Goal: Task Accomplishment & Management: Use online tool/utility

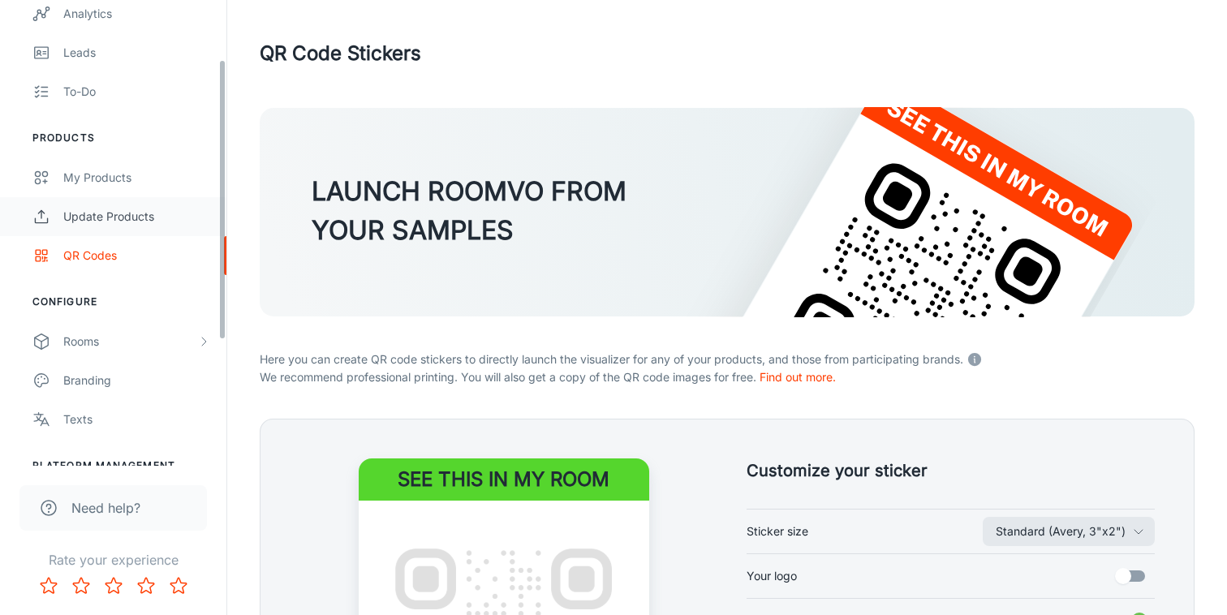
scroll to position [256, 0]
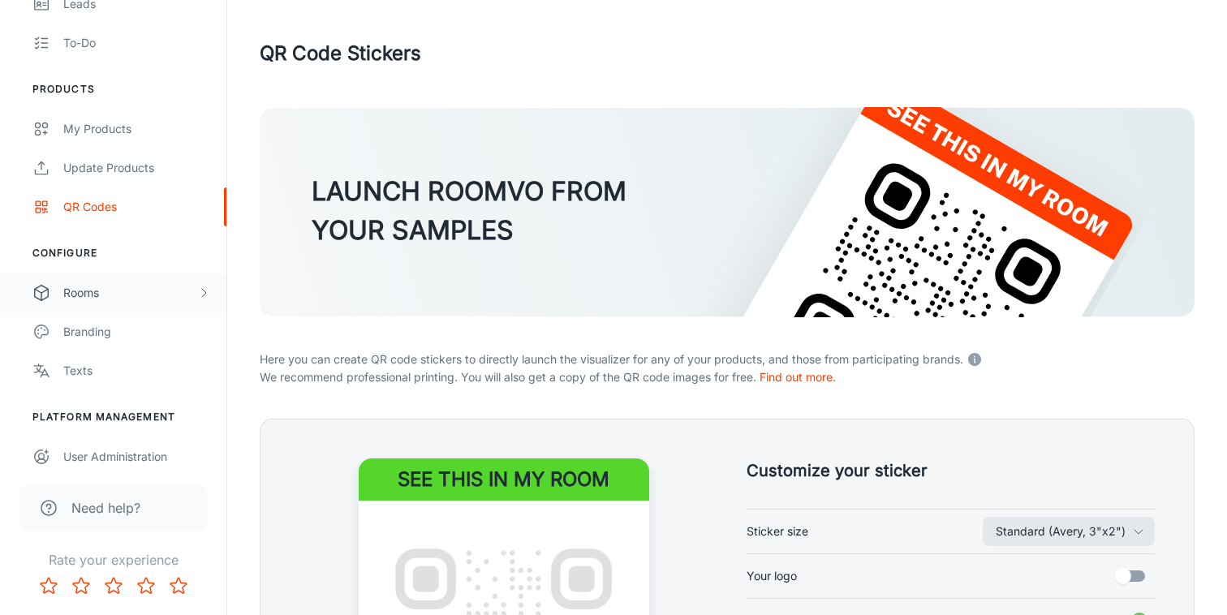
click at [121, 290] on div "Rooms" at bounding box center [130, 293] width 134 height 18
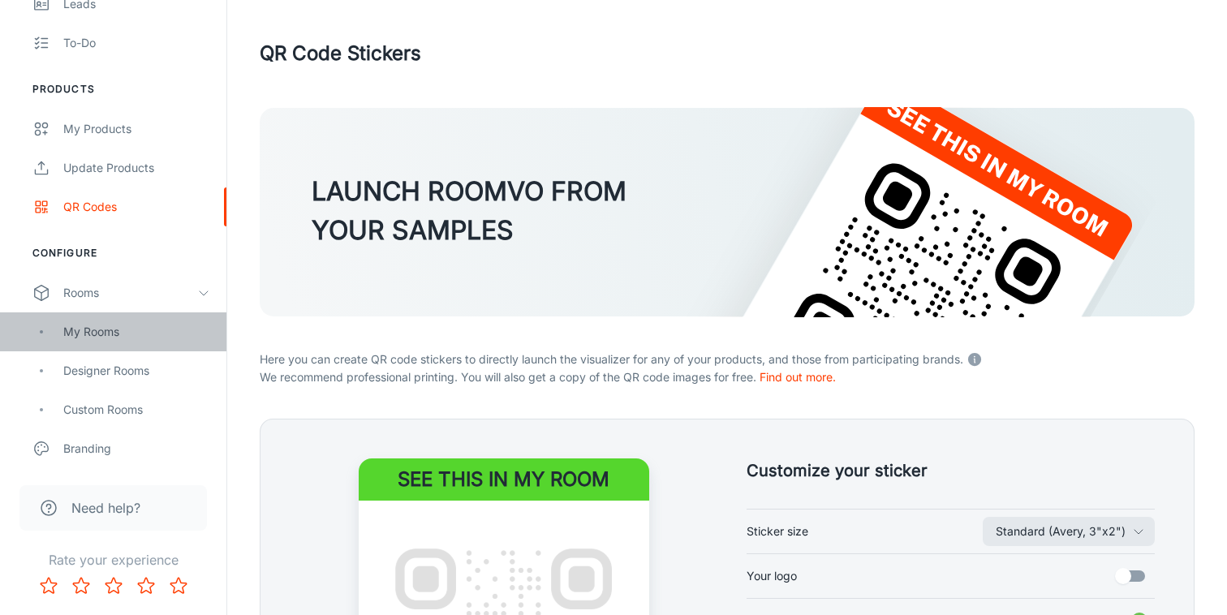
click at [115, 328] on div "My Rooms" at bounding box center [136, 332] width 147 height 18
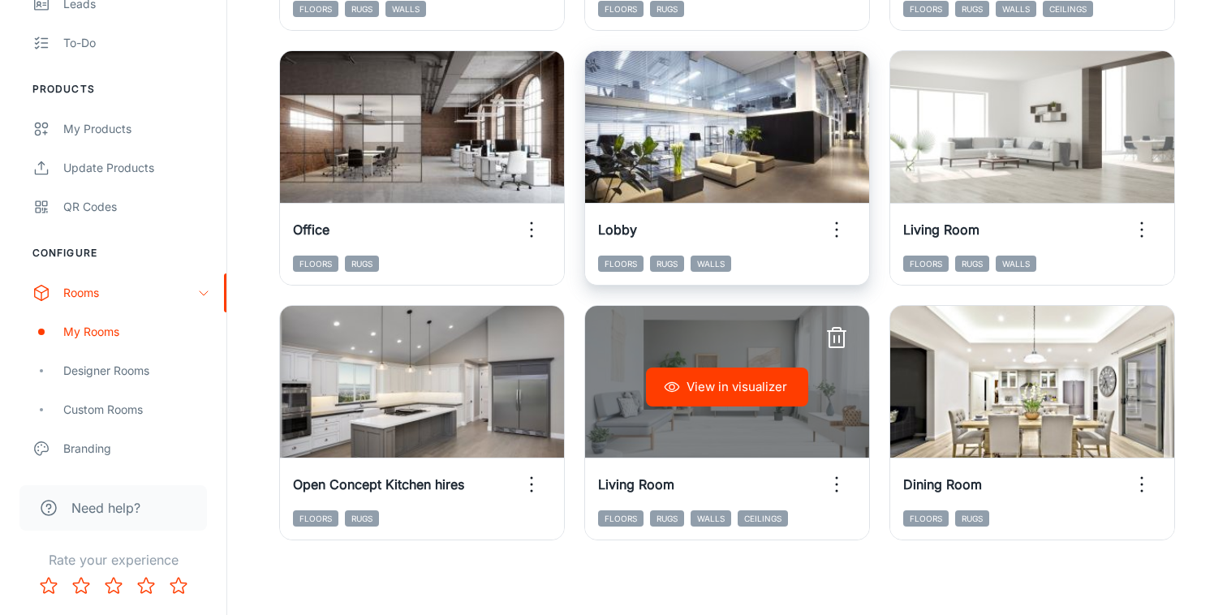
scroll to position [446, 0]
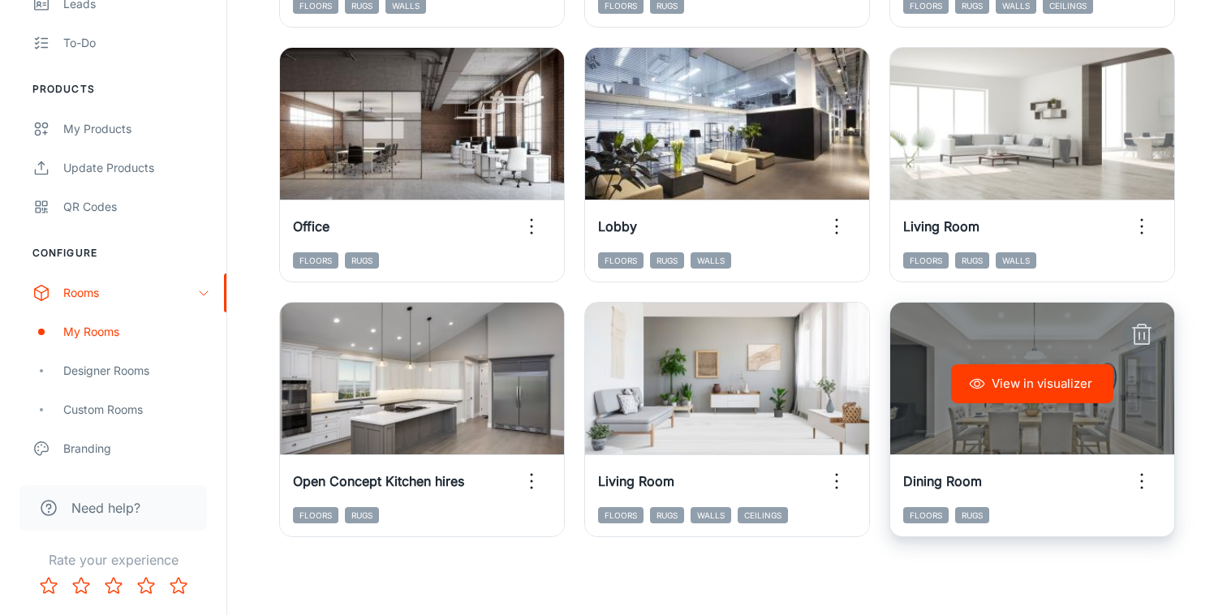
click at [1144, 336] on line "button" at bounding box center [1144, 336] width 0 height 6
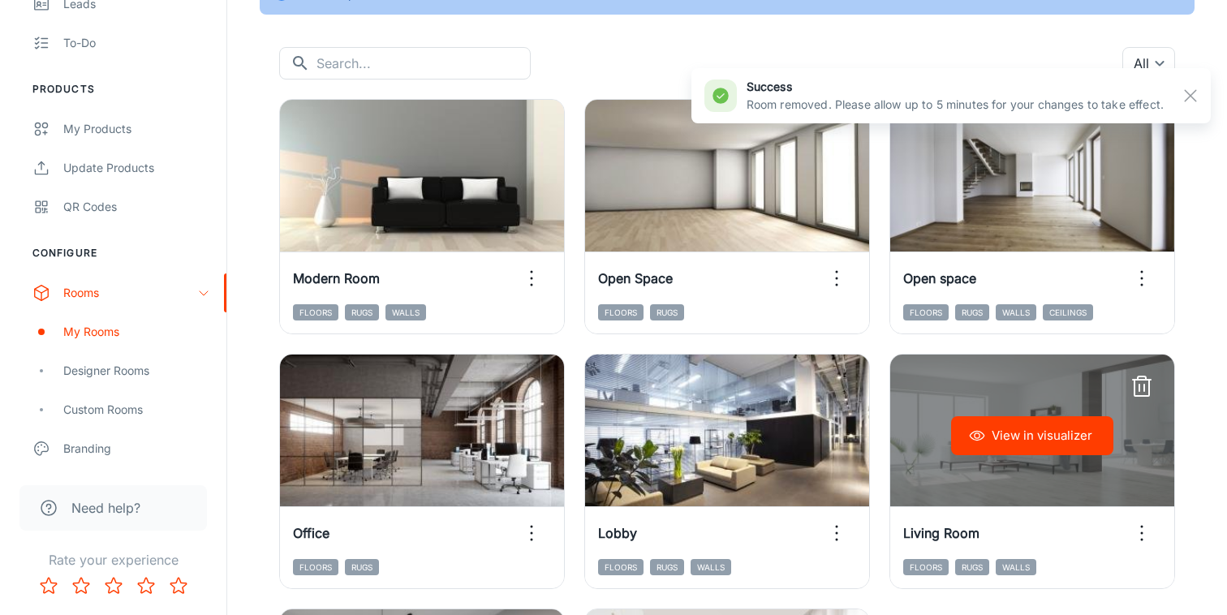
scroll to position [0, 0]
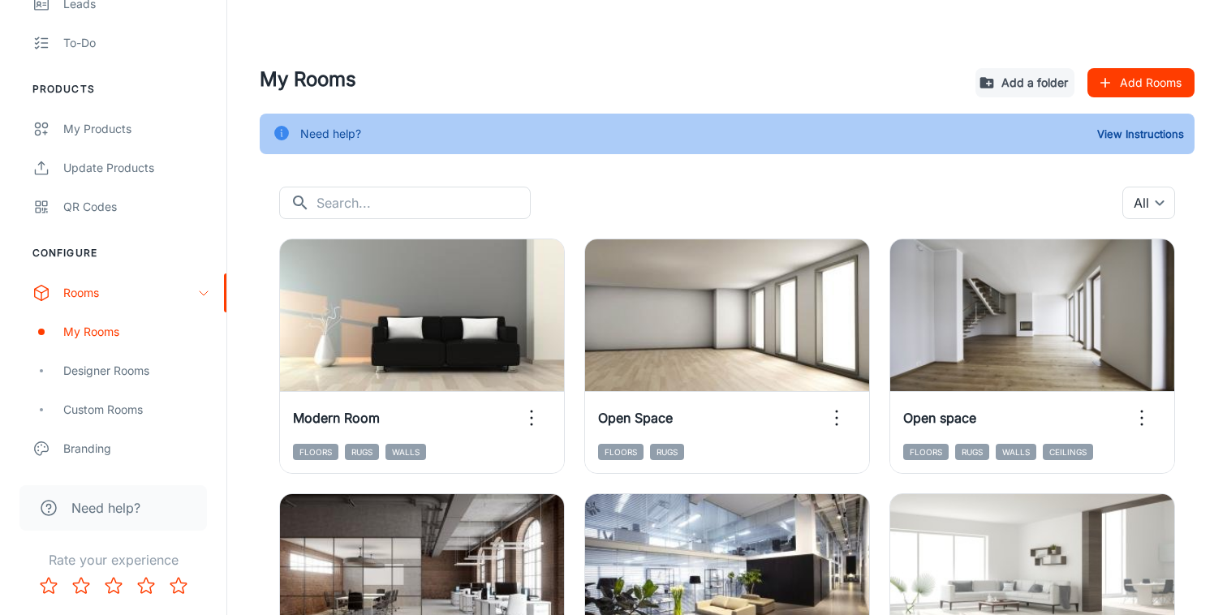
click at [1157, 80] on button "Add Rooms" at bounding box center [1141, 82] width 107 height 29
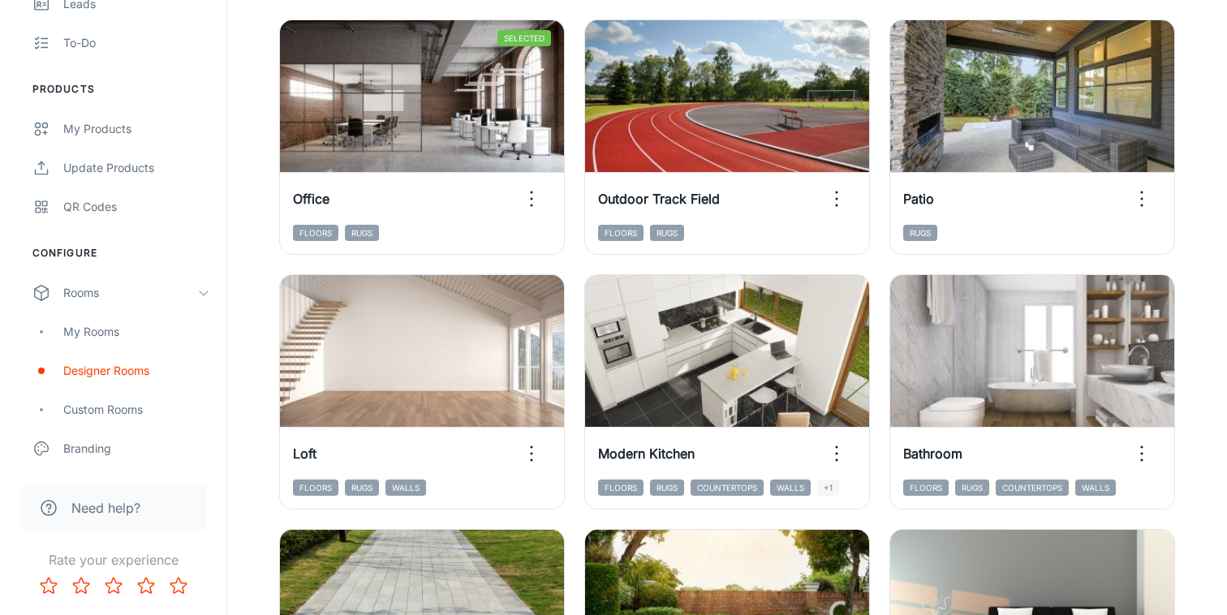
scroll to position [243, 0]
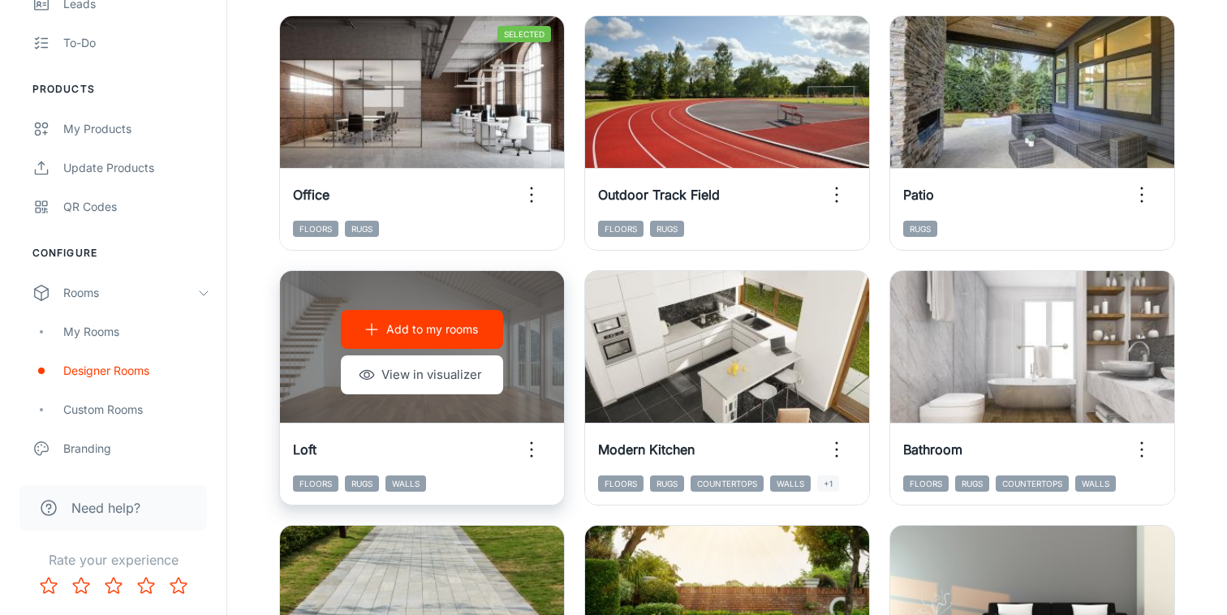
click at [463, 325] on p "Add to my rooms" at bounding box center [432, 330] width 92 height 18
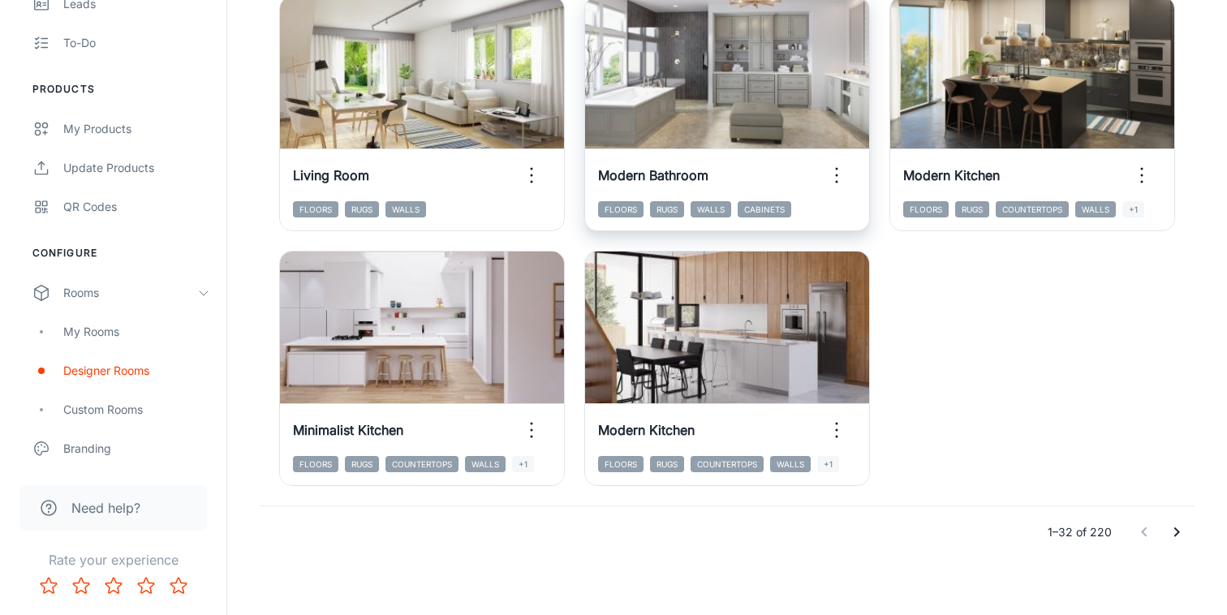
scroll to position [2564, 0]
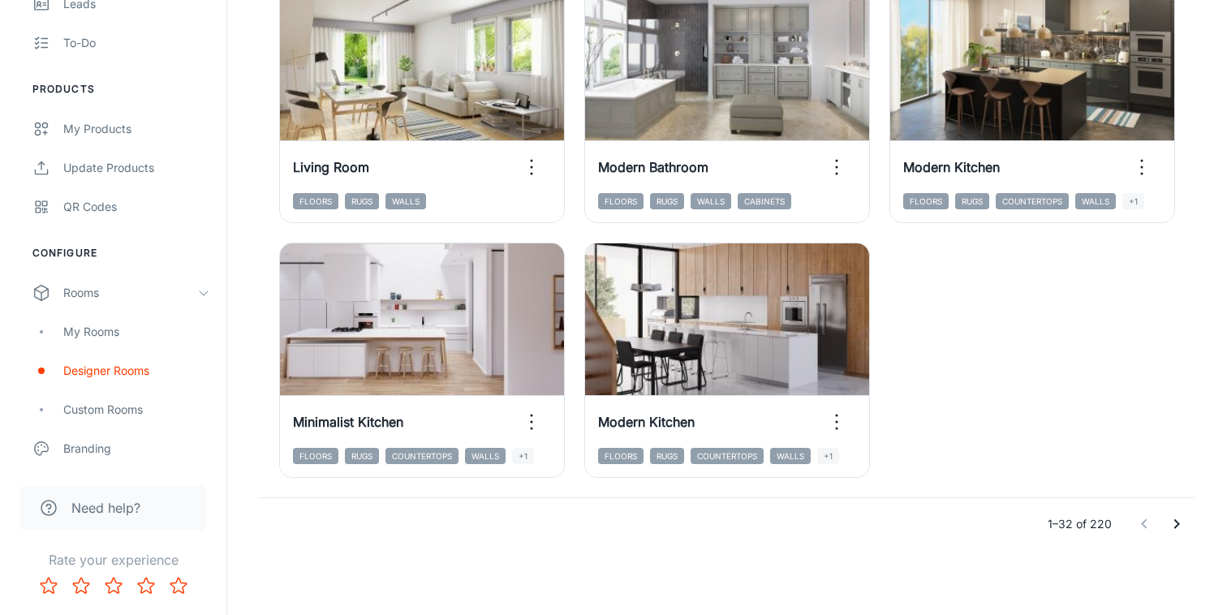
click at [1187, 520] on button "Go to next page" at bounding box center [1177, 524] width 32 height 32
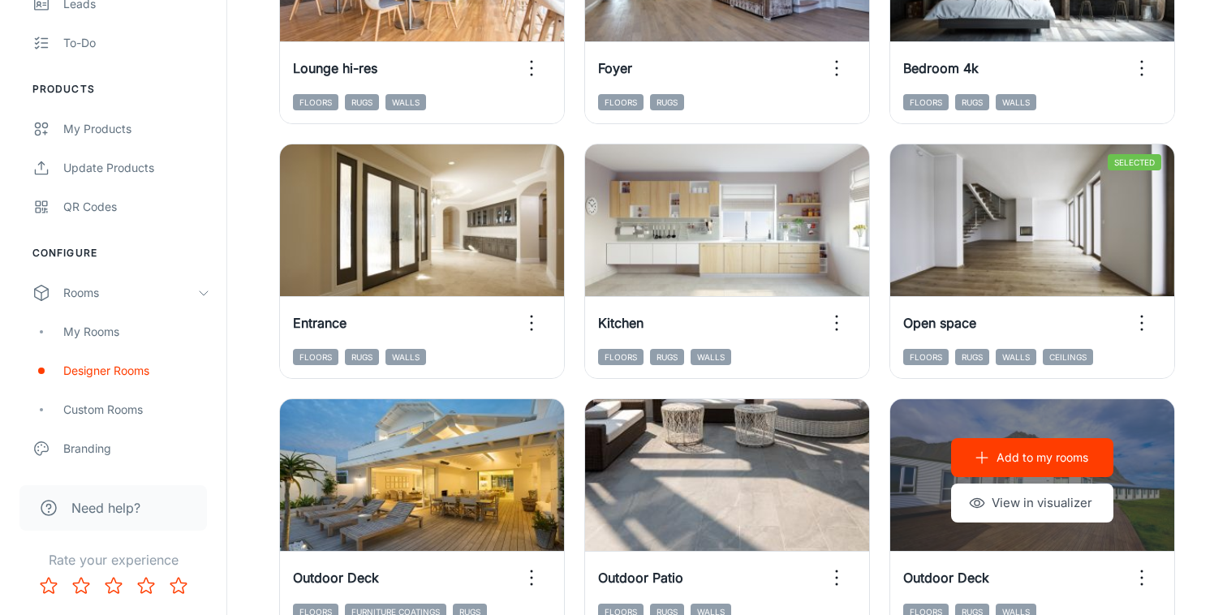
scroll to position [623, 0]
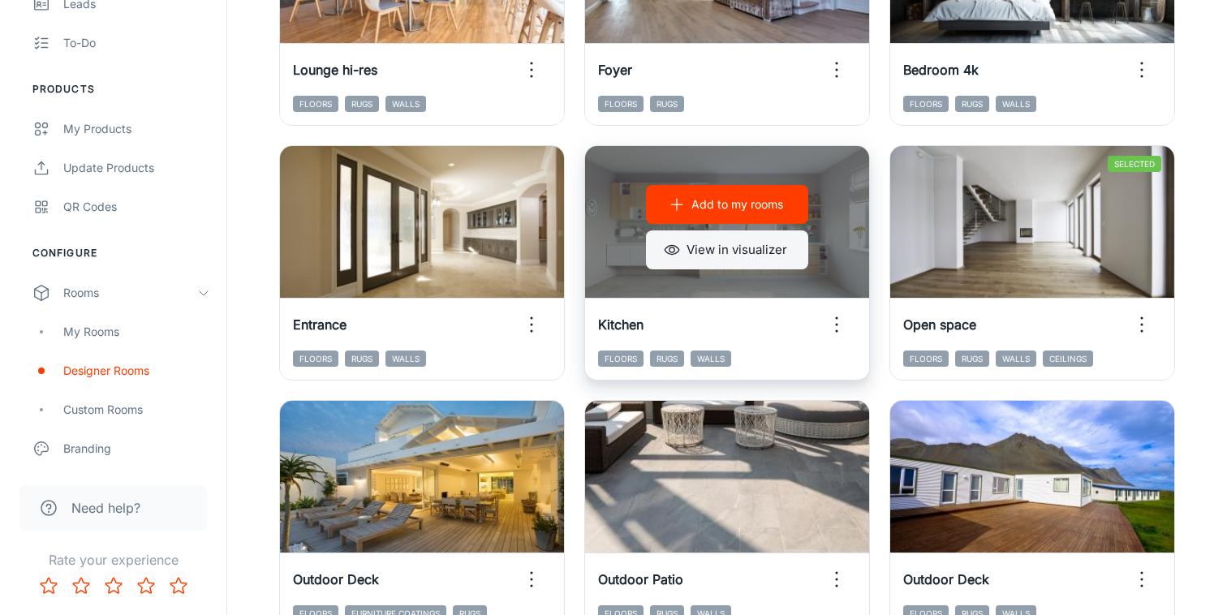
click at [743, 250] on button "View in visualizer" at bounding box center [727, 250] width 162 height 39
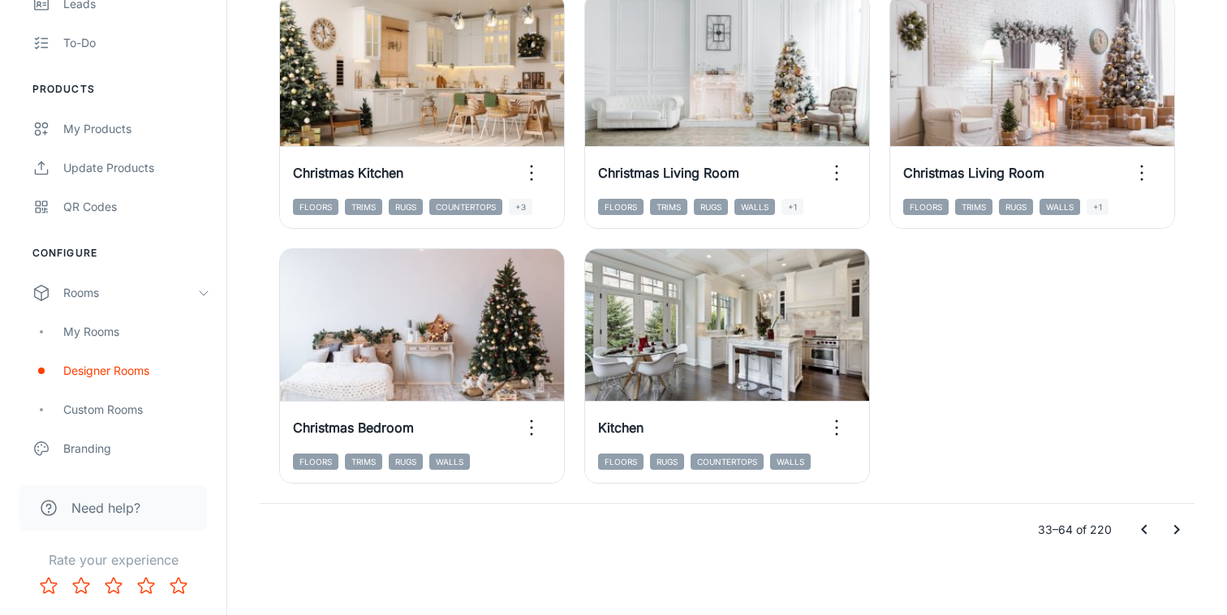
scroll to position [2564, 0]
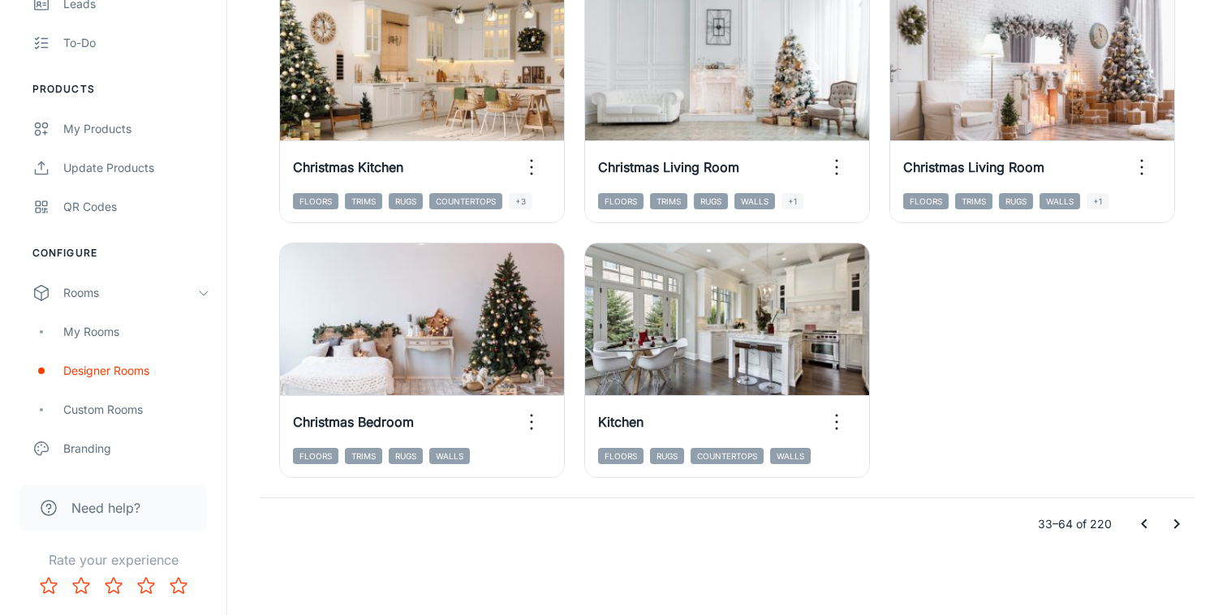
click at [1187, 523] on button "Go to next page" at bounding box center [1177, 524] width 32 height 32
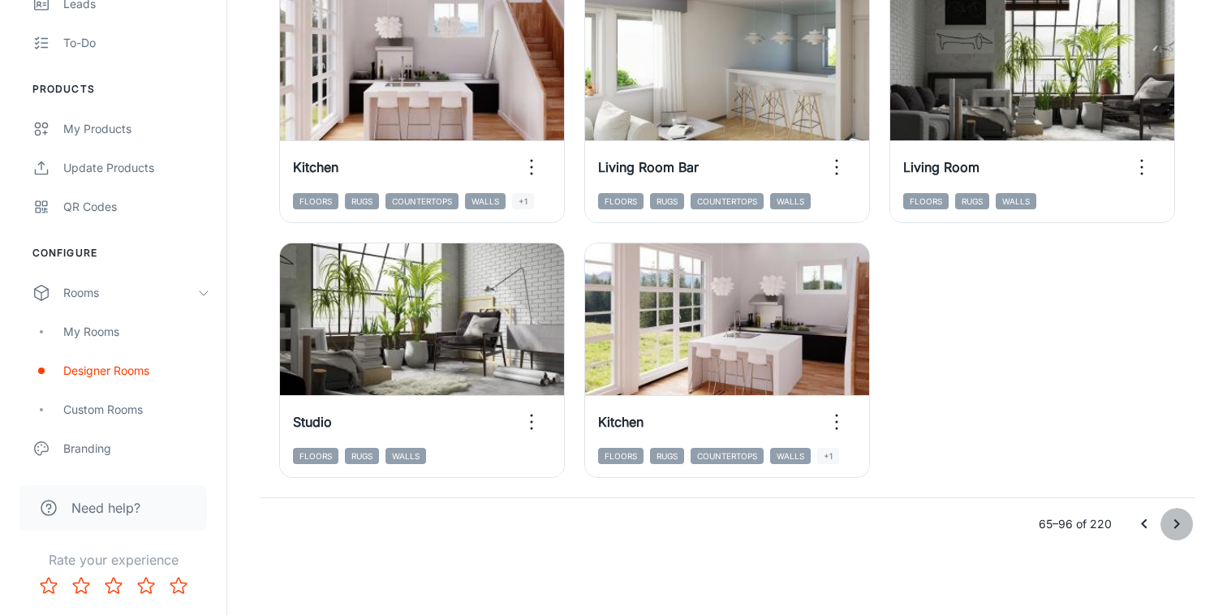
click at [1178, 528] on icon "Go to next page" at bounding box center [1176, 524] width 19 height 19
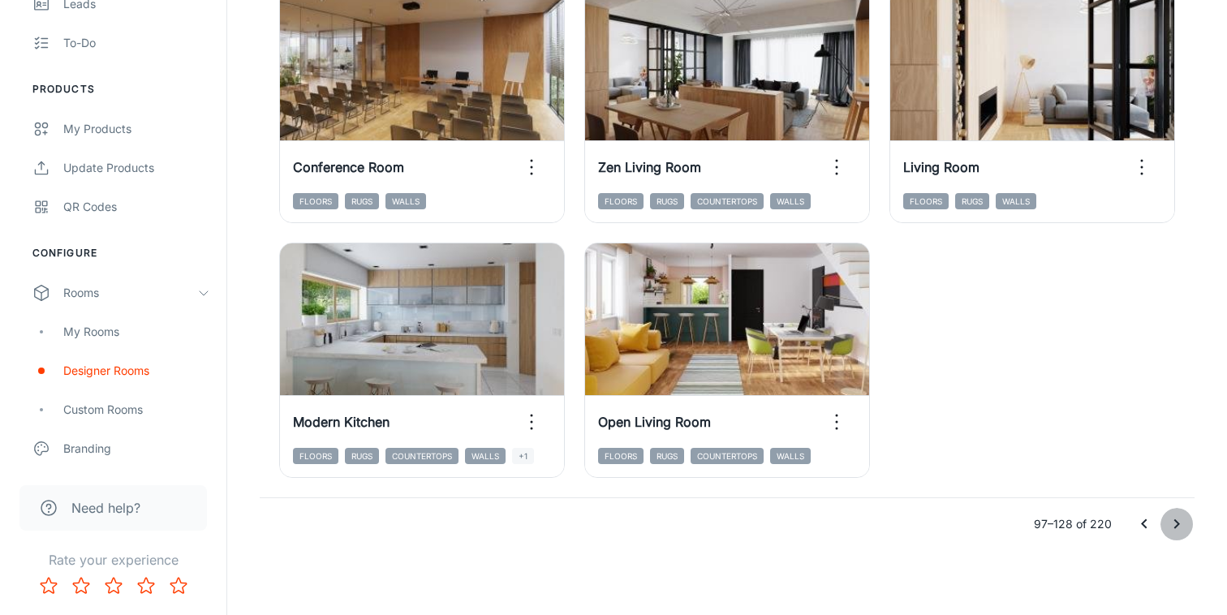
click at [1187, 523] on button "Go to next page" at bounding box center [1177, 524] width 32 height 32
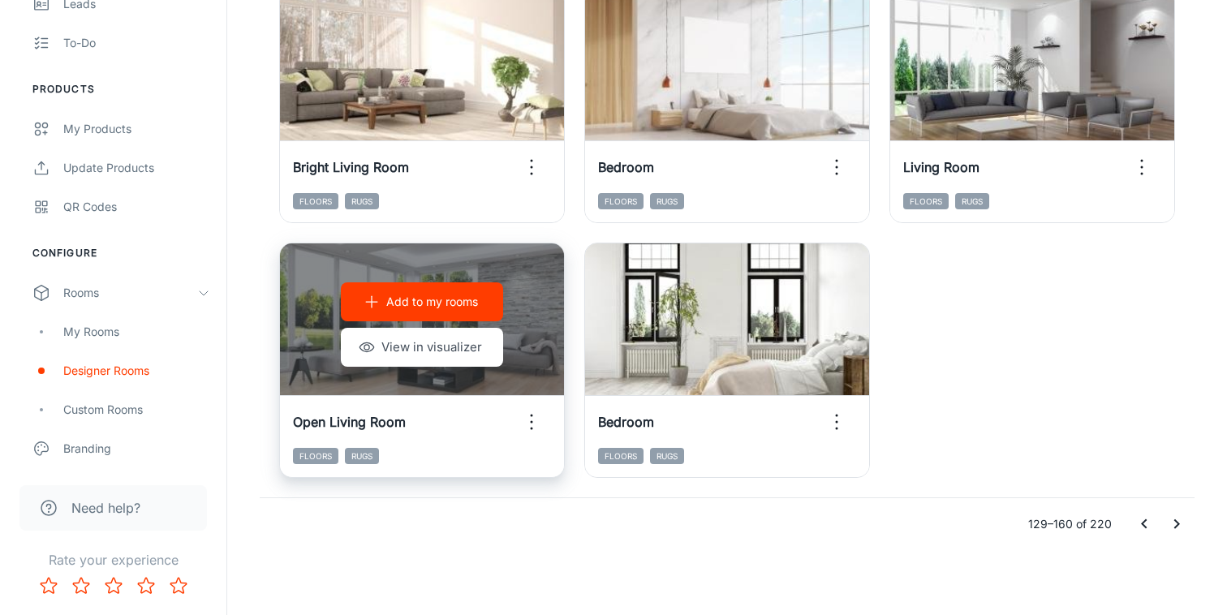
click at [461, 306] on p "Add to my rooms" at bounding box center [432, 302] width 92 height 18
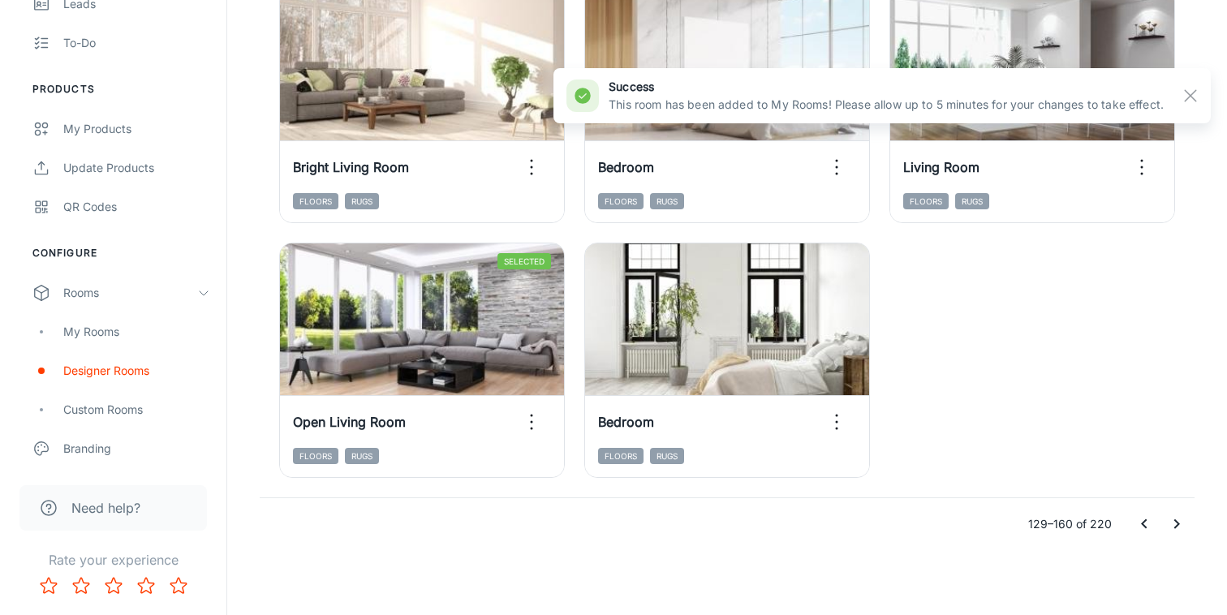
click at [1176, 520] on icon "Go to next page" at bounding box center [1177, 524] width 6 height 10
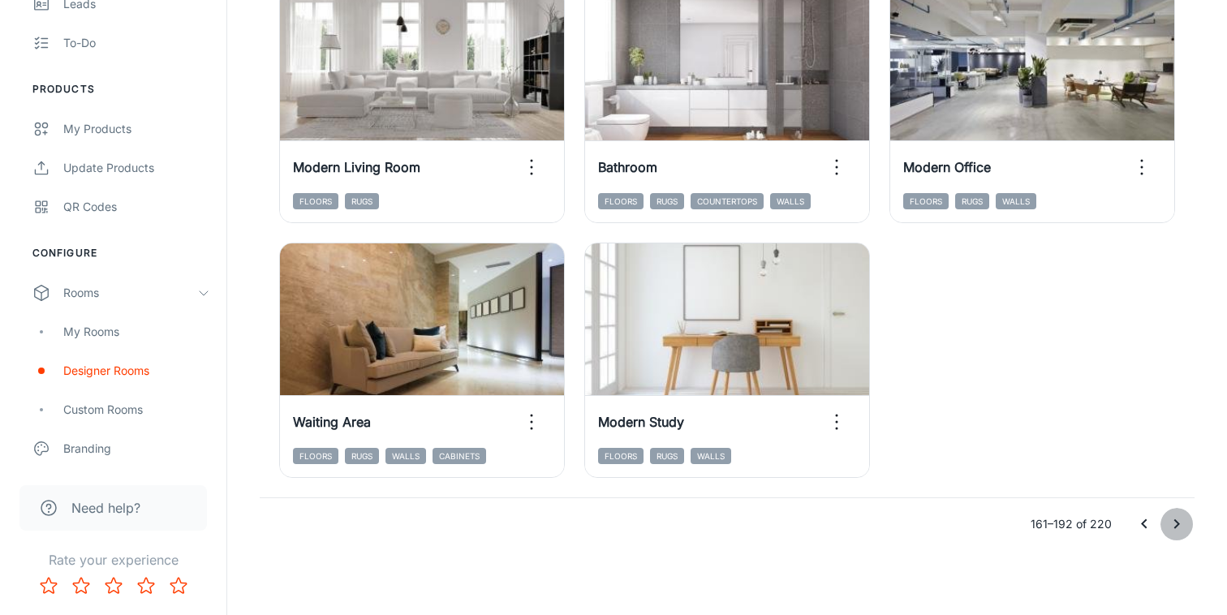
click at [1179, 523] on icon "Go to next page" at bounding box center [1177, 524] width 6 height 10
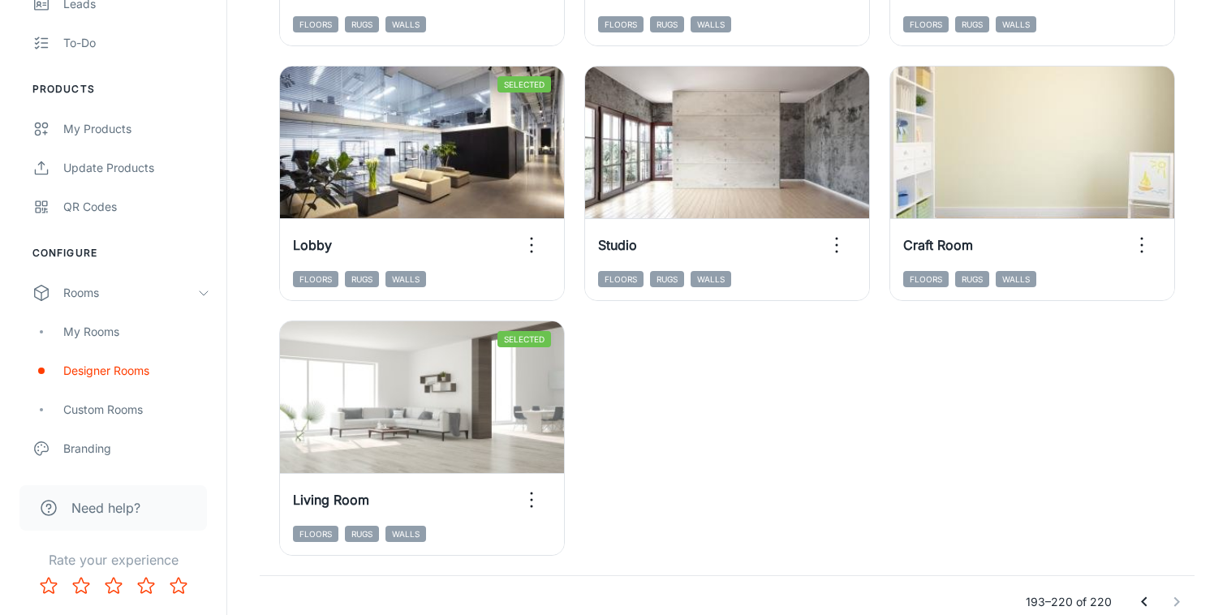
scroll to position [2309, 0]
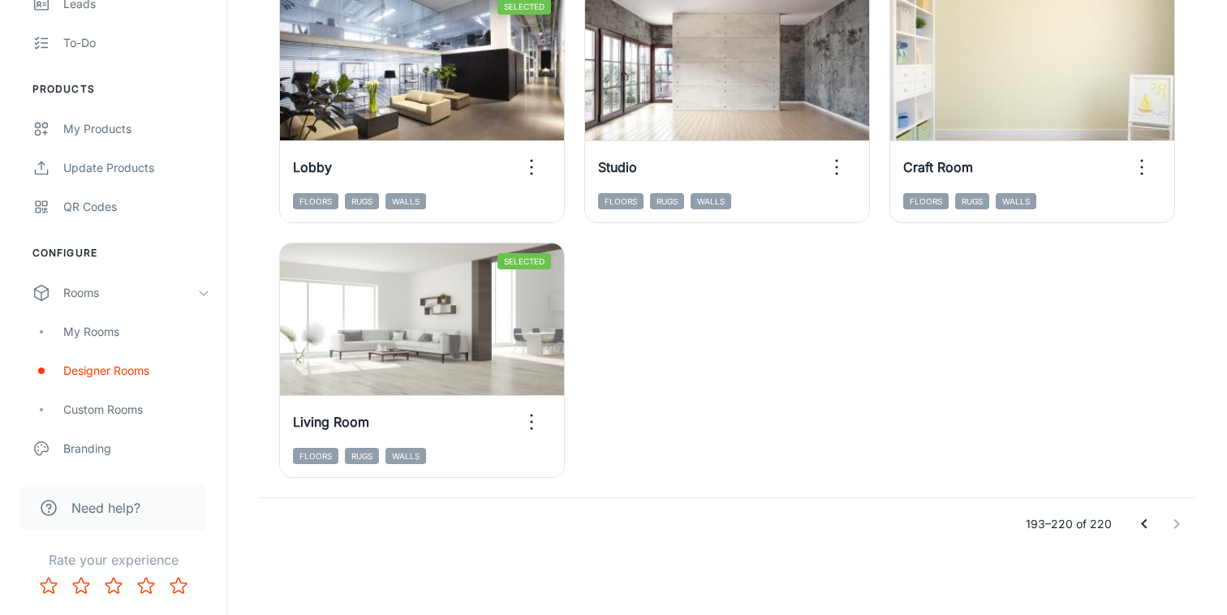
click at [1174, 528] on div at bounding box center [1160, 524] width 65 height 32
